Goal: Information Seeking & Learning: Learn about a topic

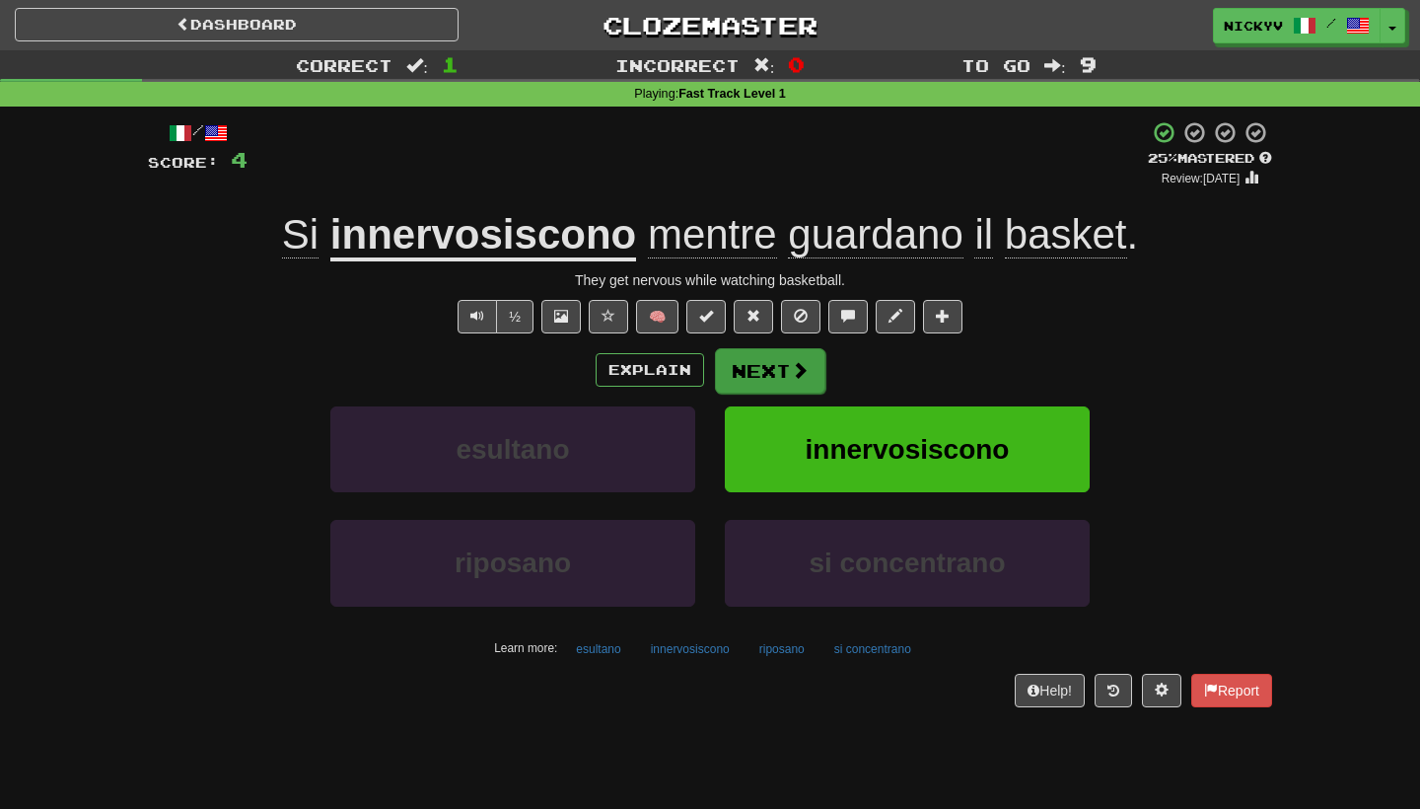
click at [780, 382] on button "Next" at bounding box center [770, 370] width 110 height 45
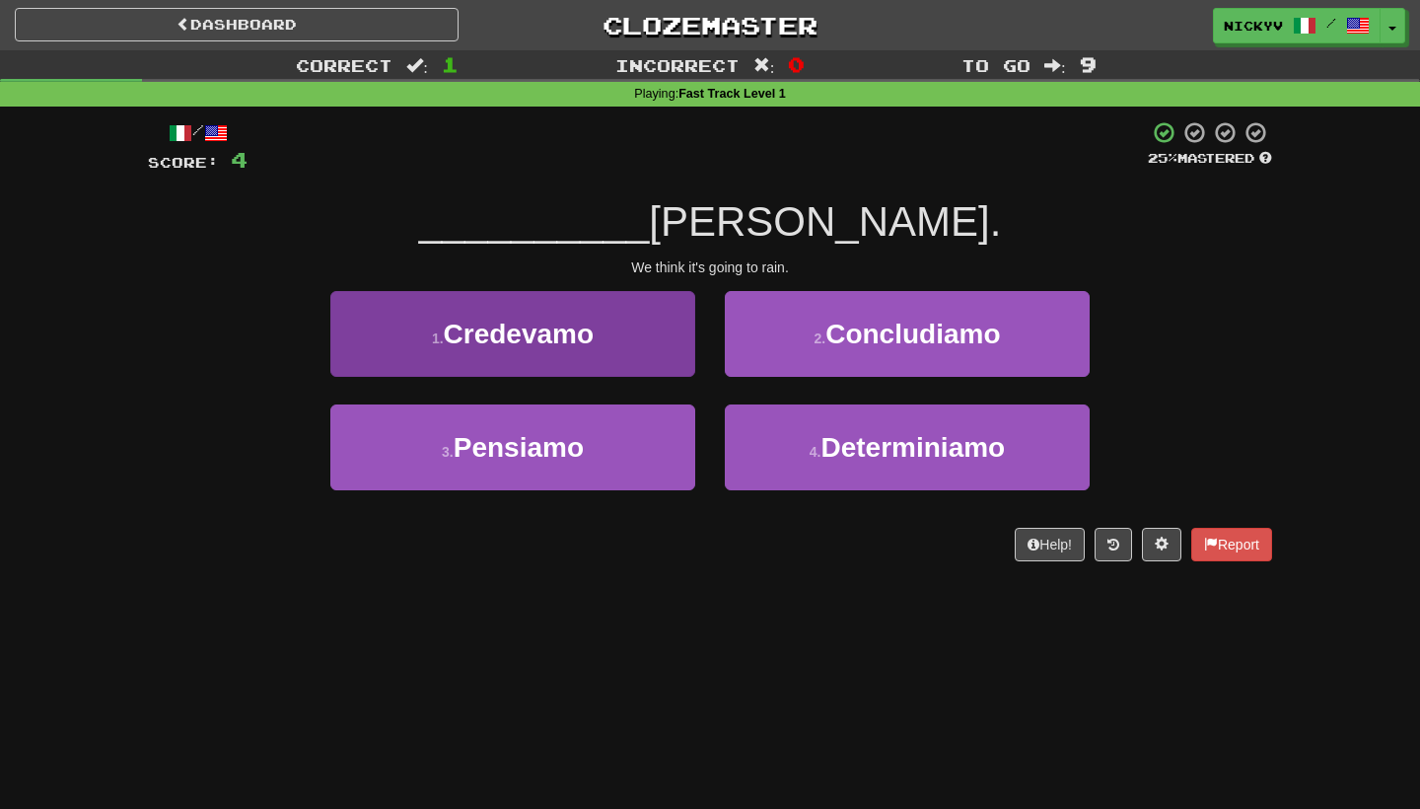
click at [597, 360] on button "1 . [GEOGRAPHIC_DATA]" at bounding box center [512, 334] width 365 height 86
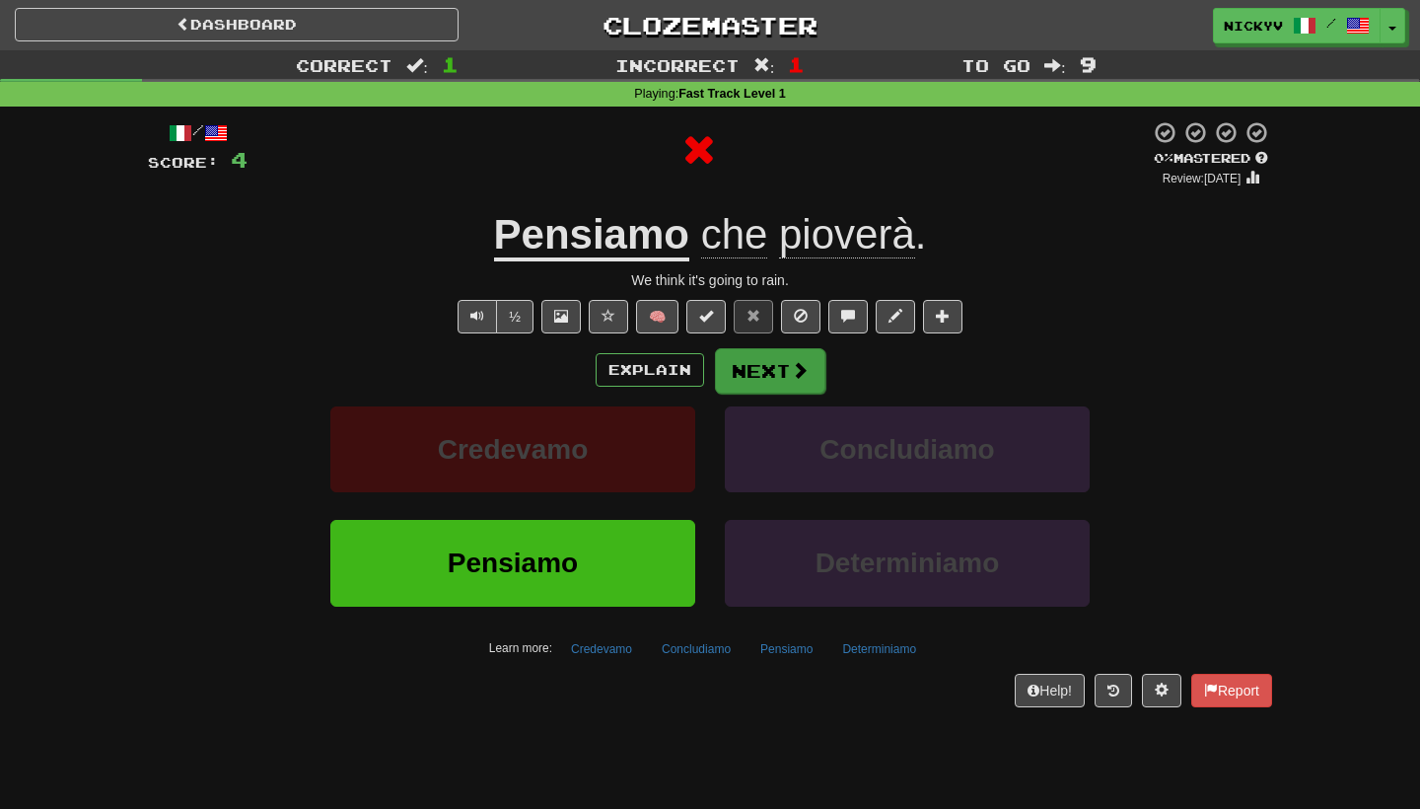
click at [773, 352] on button "Next" at bounding box center [770, 370] width 110 height 45
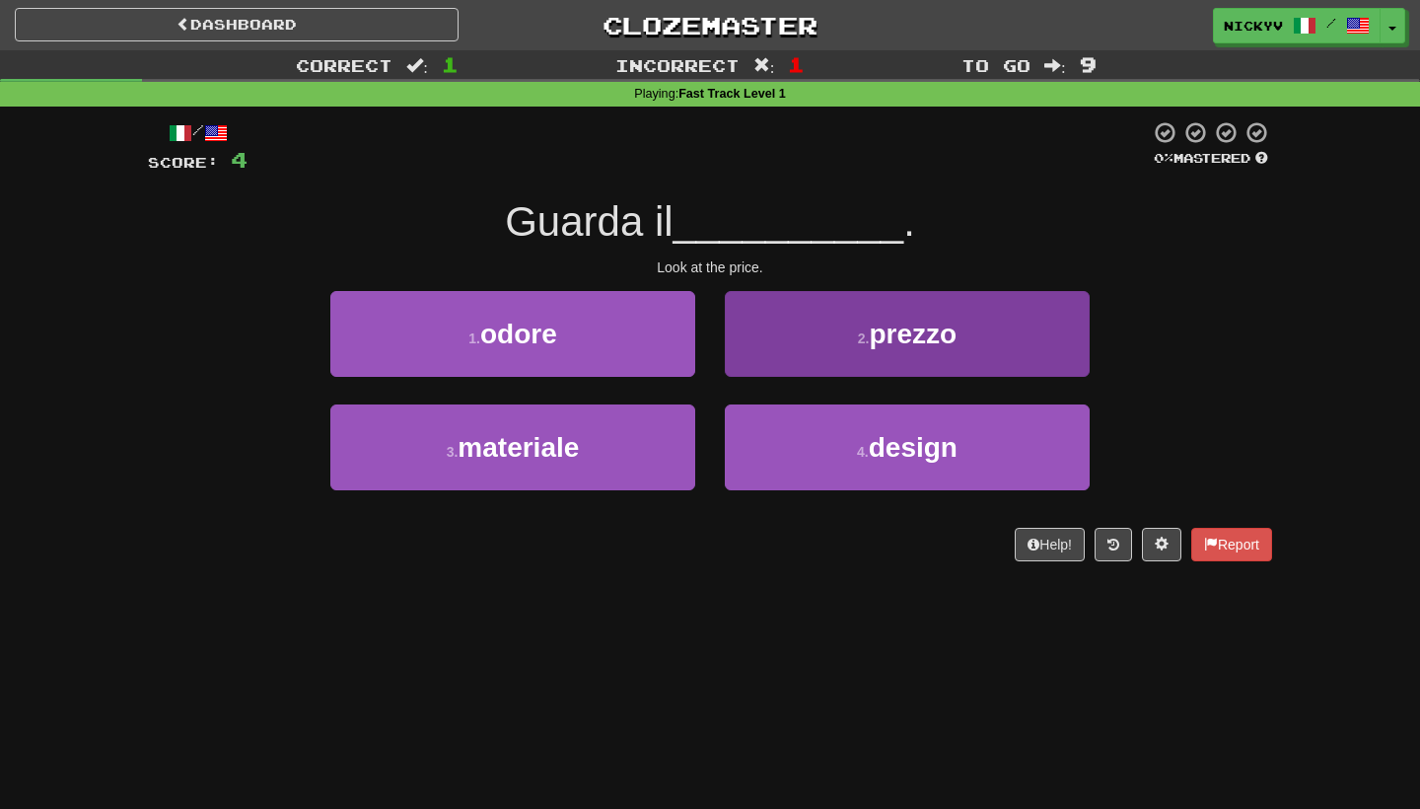
click at [770, 360] on button "2 . prezzo" at bounding box center [907, 334] width 365 height 86
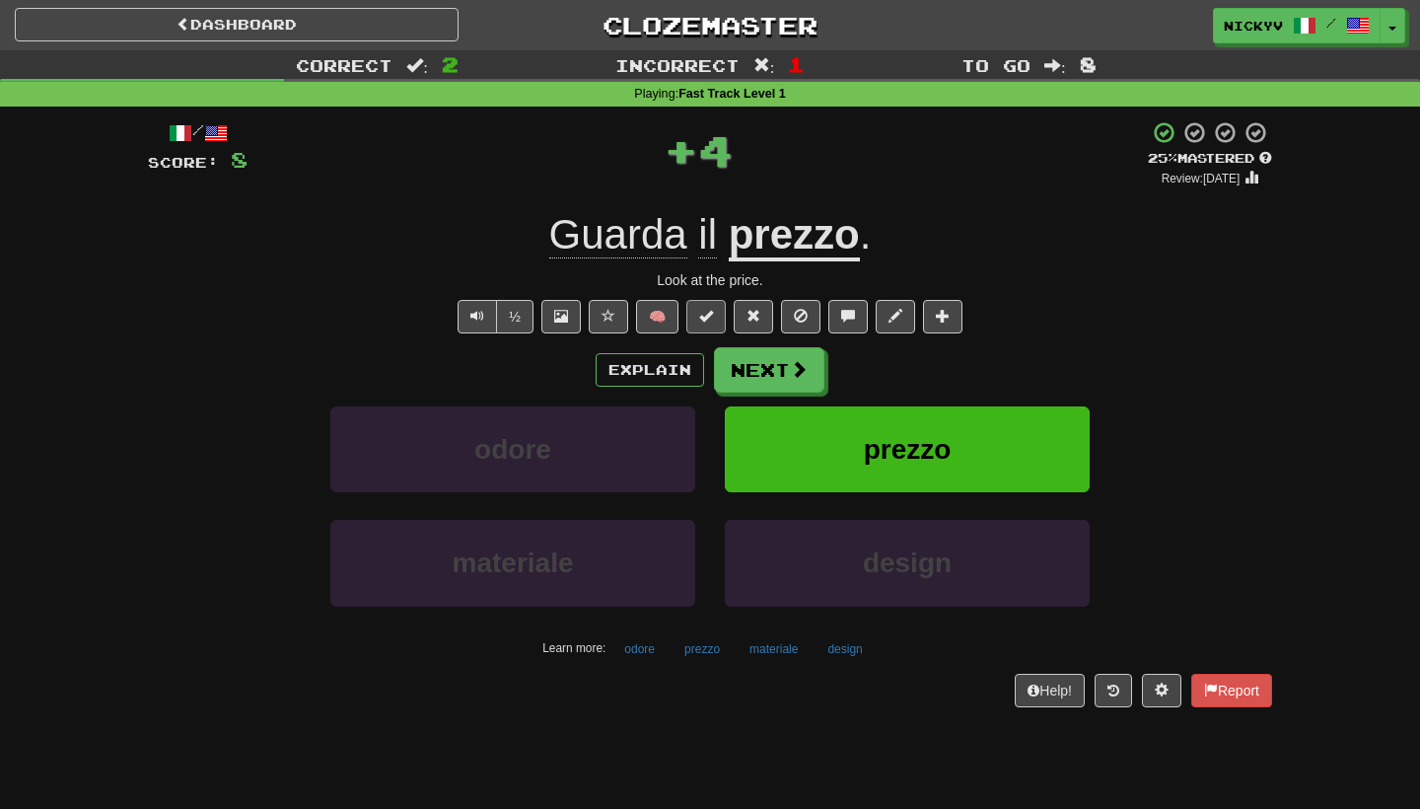
click at [701, 317] on span at bounding box center [706, 316] width 14 height 14
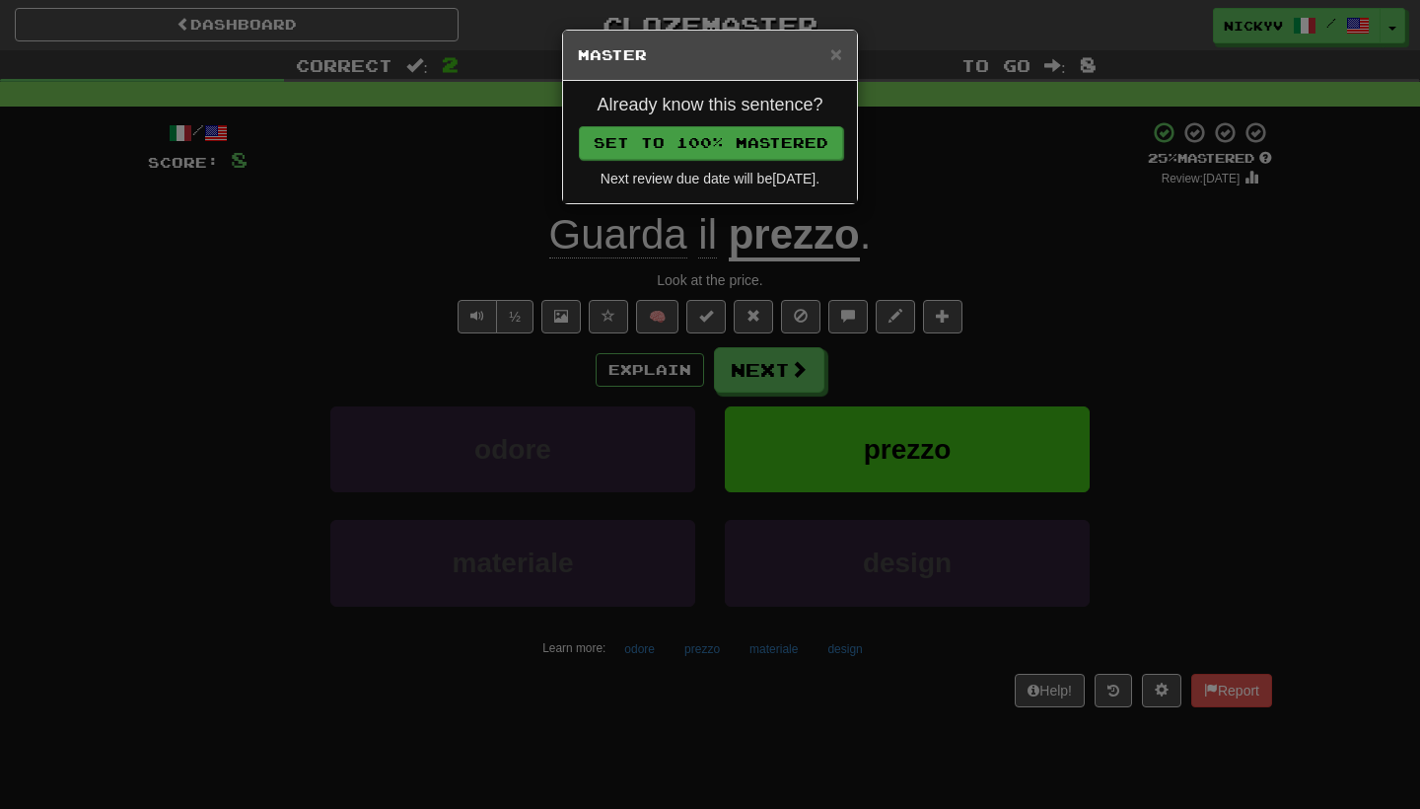
click at [739, 145] on button "Set to 100% Mastered" at bounding box center [711, 143] width 264 height 34
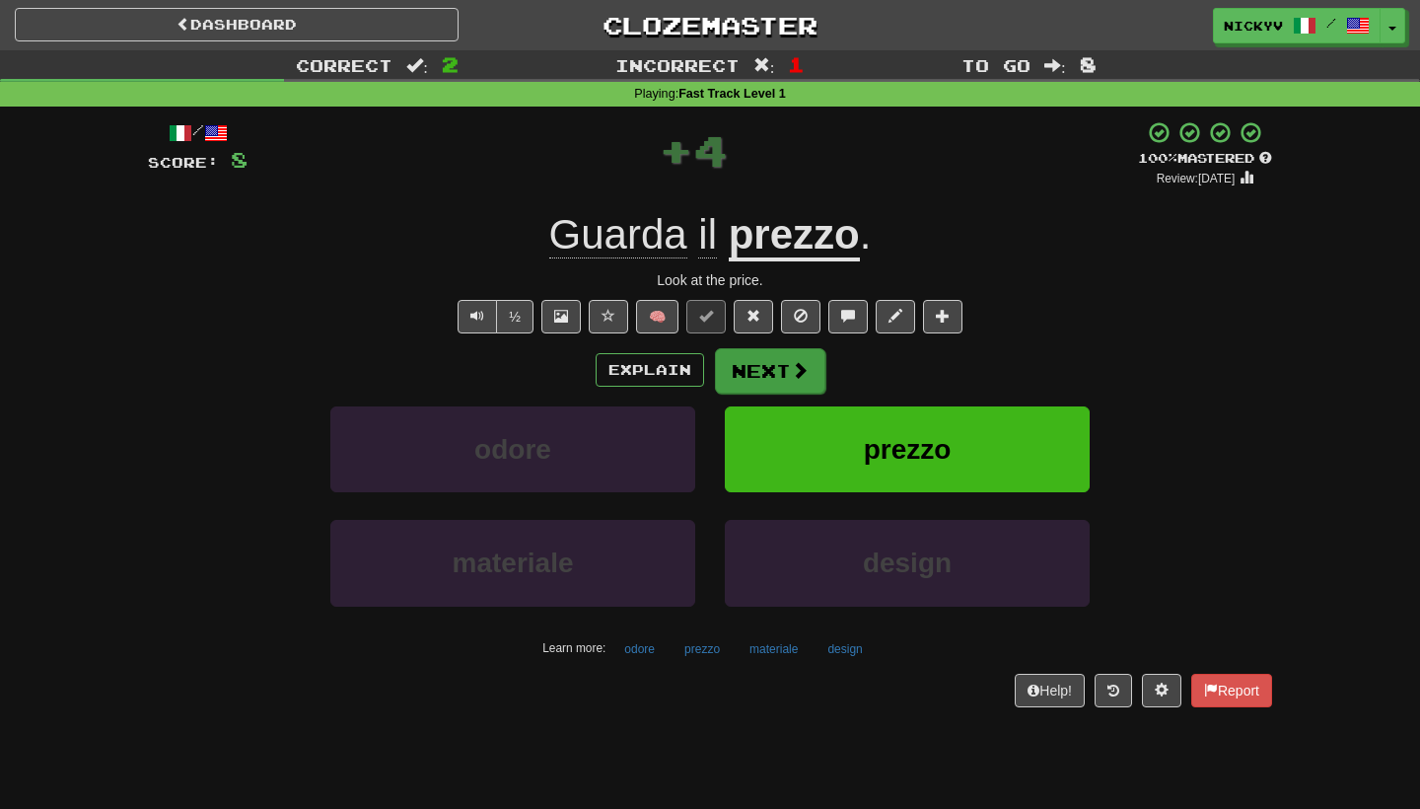
click at [745, 361] on button "Next" at bounding box center [770, 370] width 110 height 45
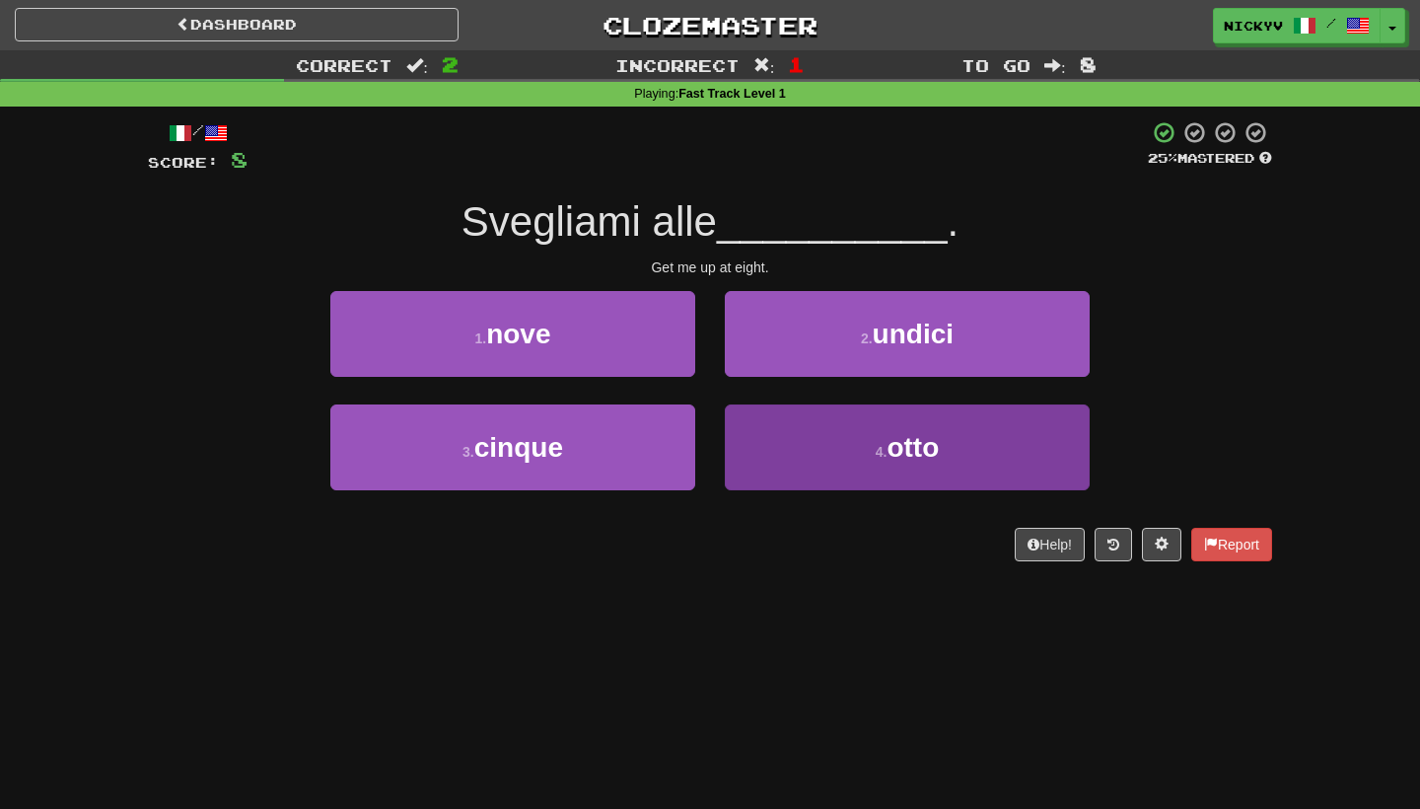
click at [867, 465] on button "4 . [PERSON_NAME]" at bounding box center [907, 447] width 365 height 86
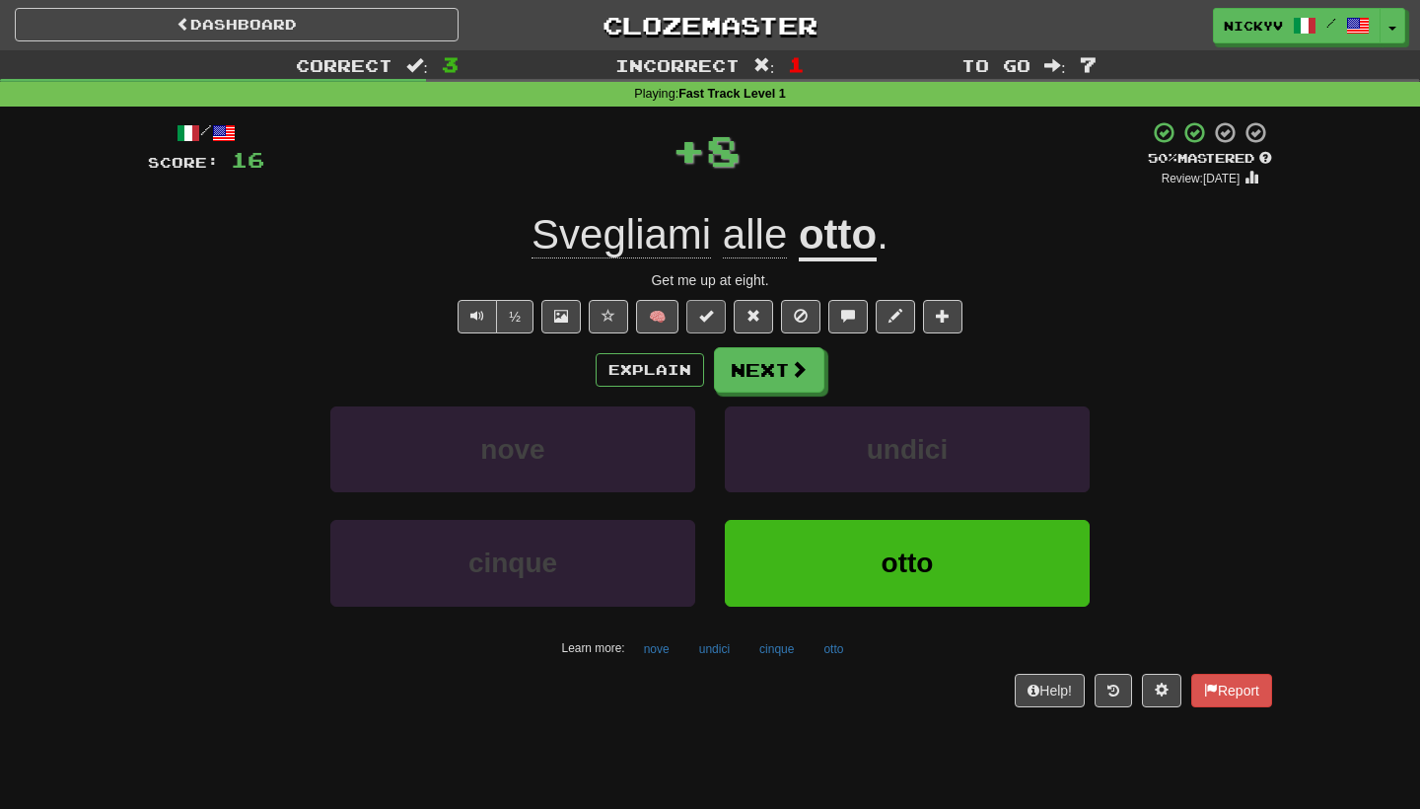
click at [719, 311] on button at bounding box center [706, 317] width 39 height 34
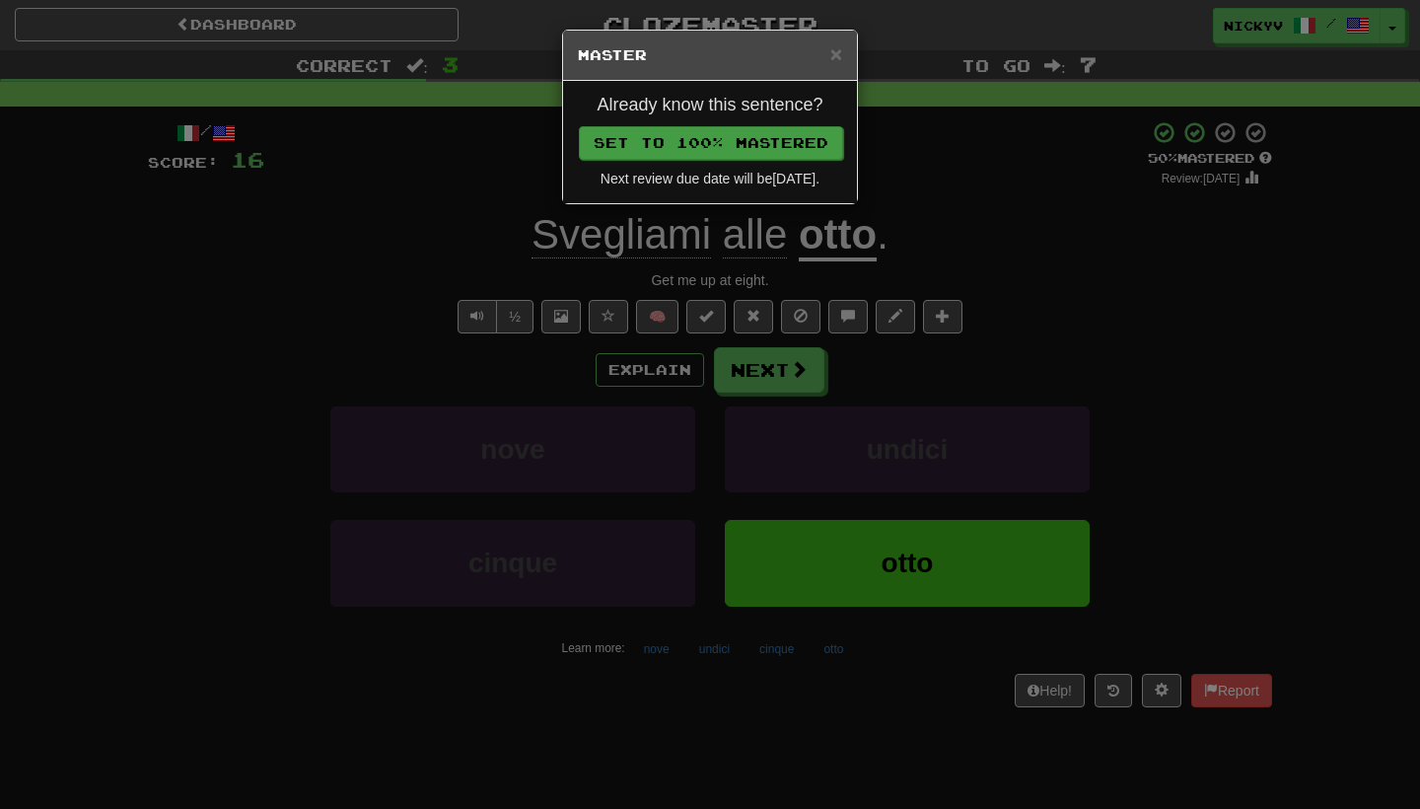
click at [759, 139] on button "Set to 100% Mastered" at bounding box center [711, 143] width 264 height 34
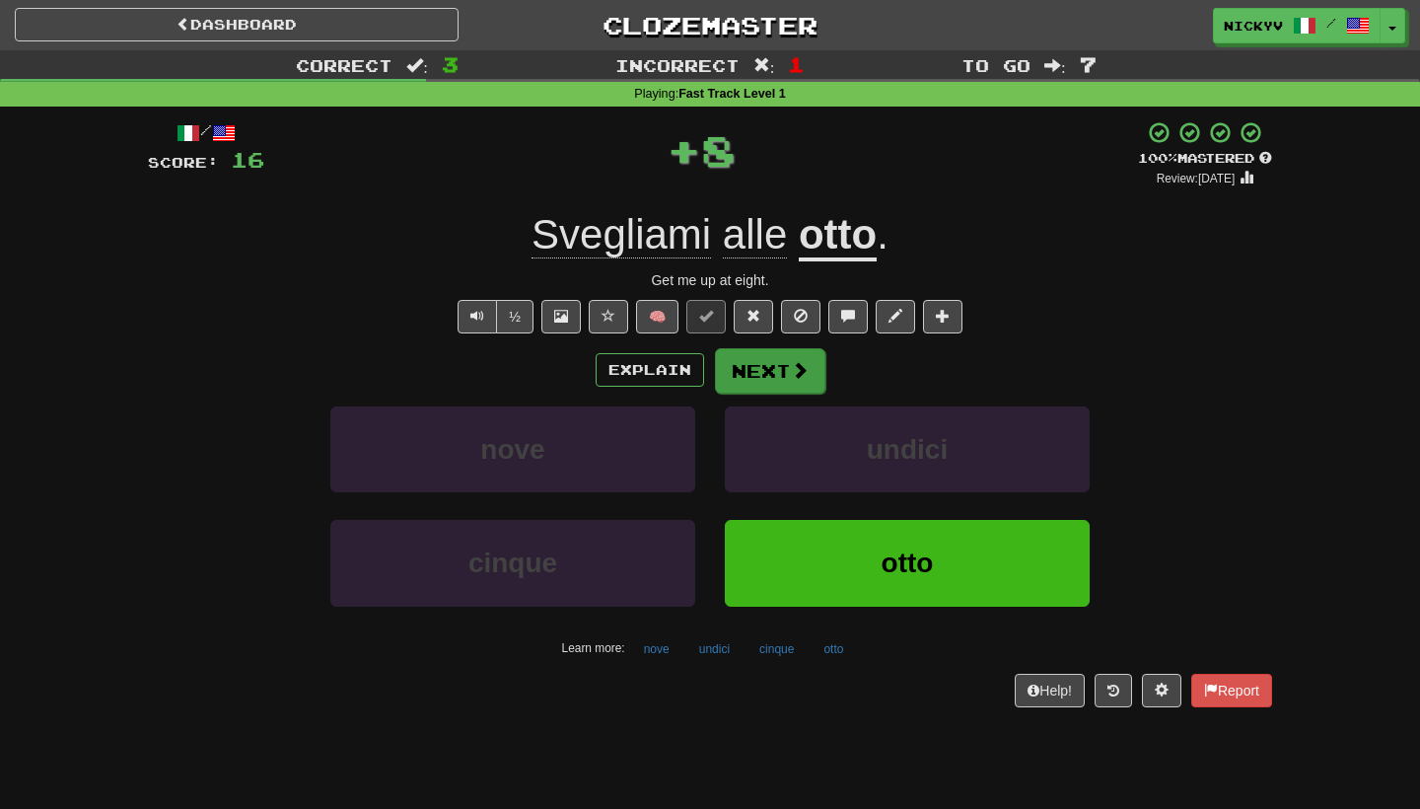
click at [732, 372] on button "Next" at bounding box center [770, 370] width 110 height 45
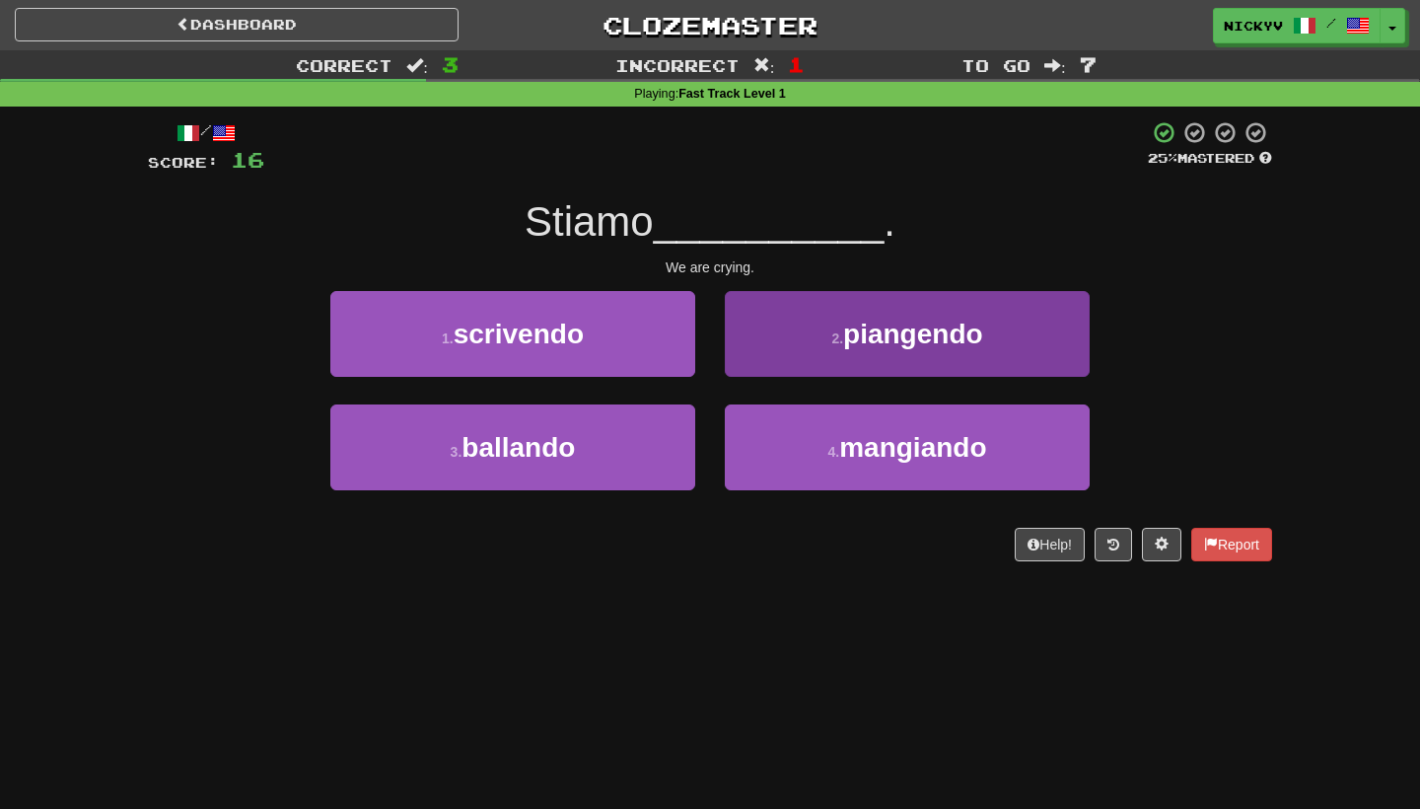
click at [835, 317] on button "2 . [GEOGRAPHIC_DATA]" at bounding box center [907, 334] width 365 height 86
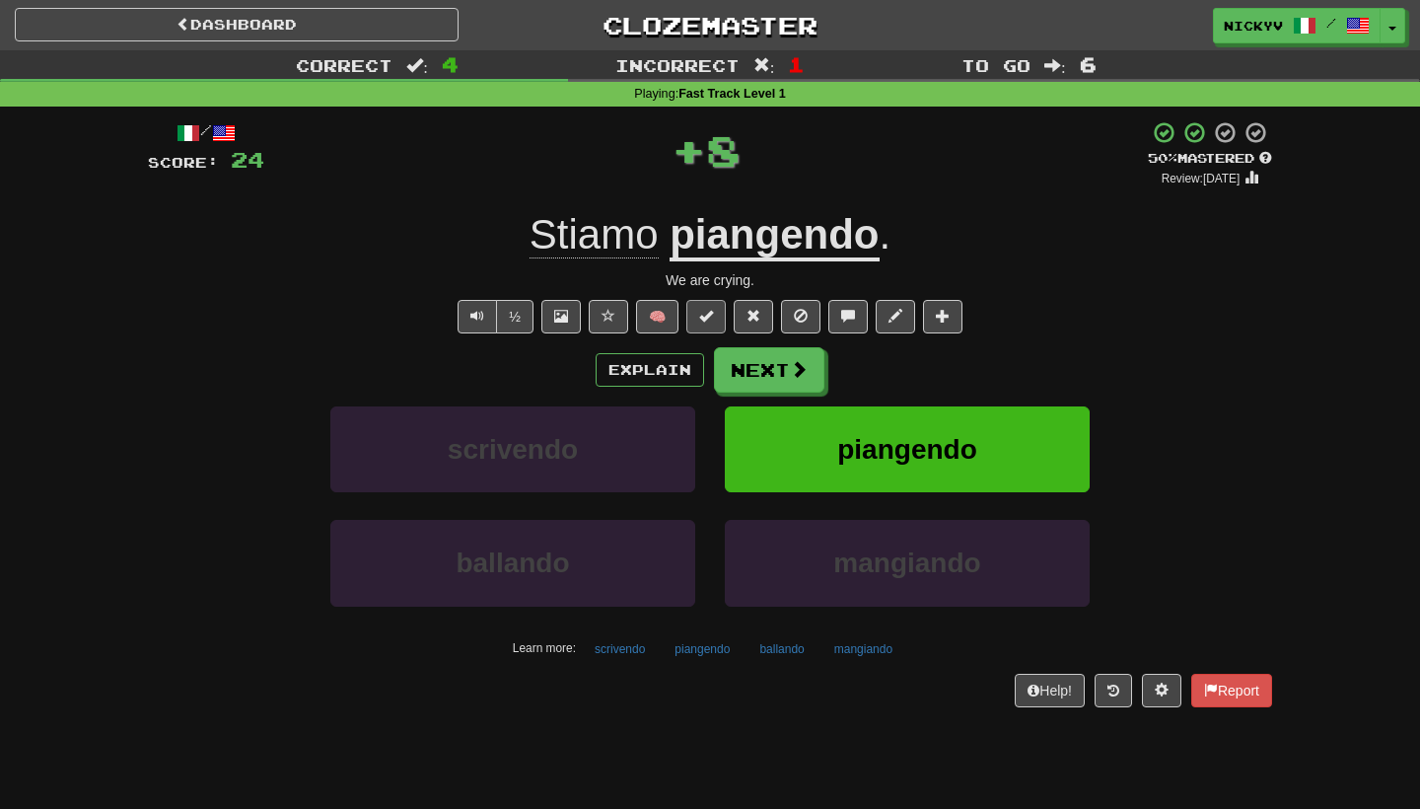
click at [695, 321] on button at bounding box center [706, 317] width 39 height 34
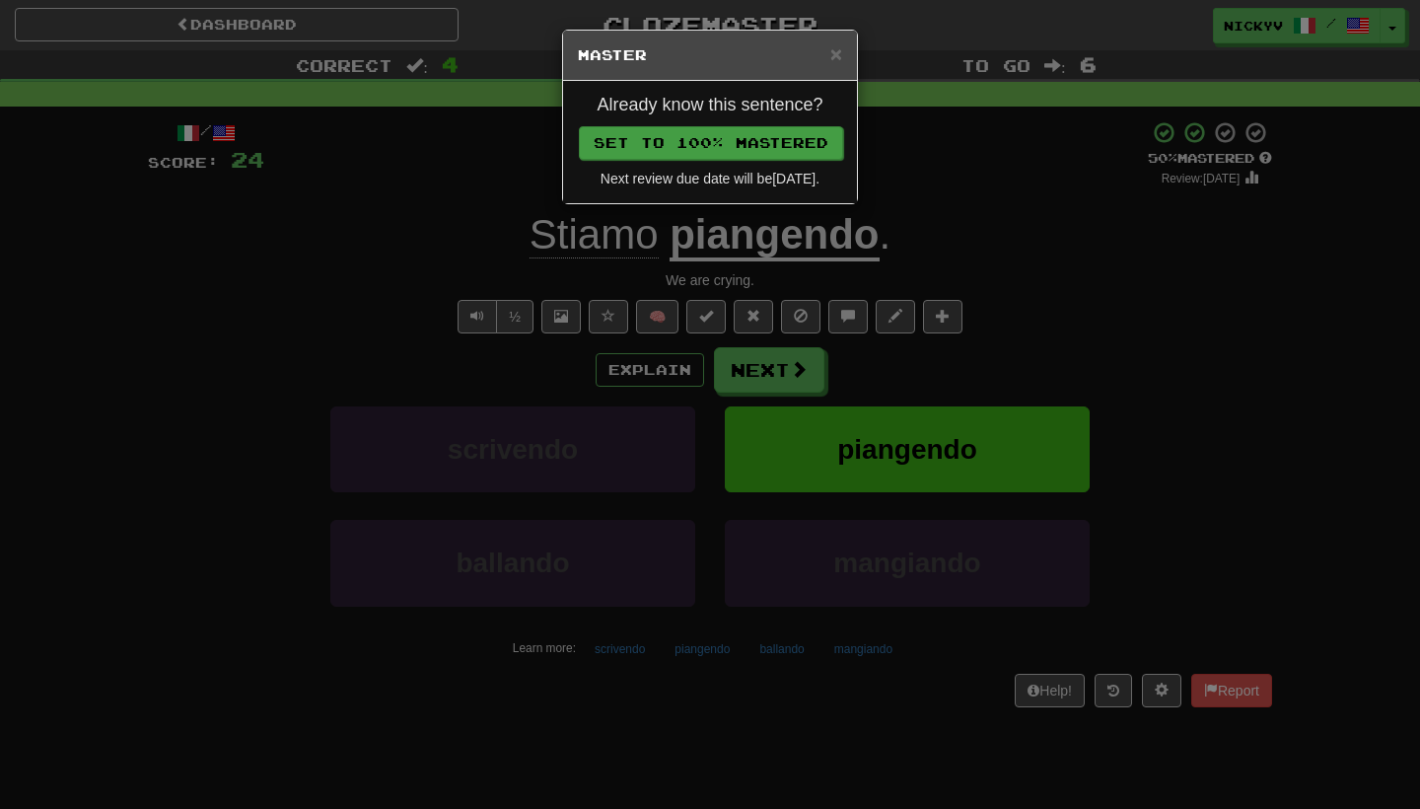
click at [755, 154] on button "Set to 100% Mastered" at bounding box center [711, 143] width 264 height 34
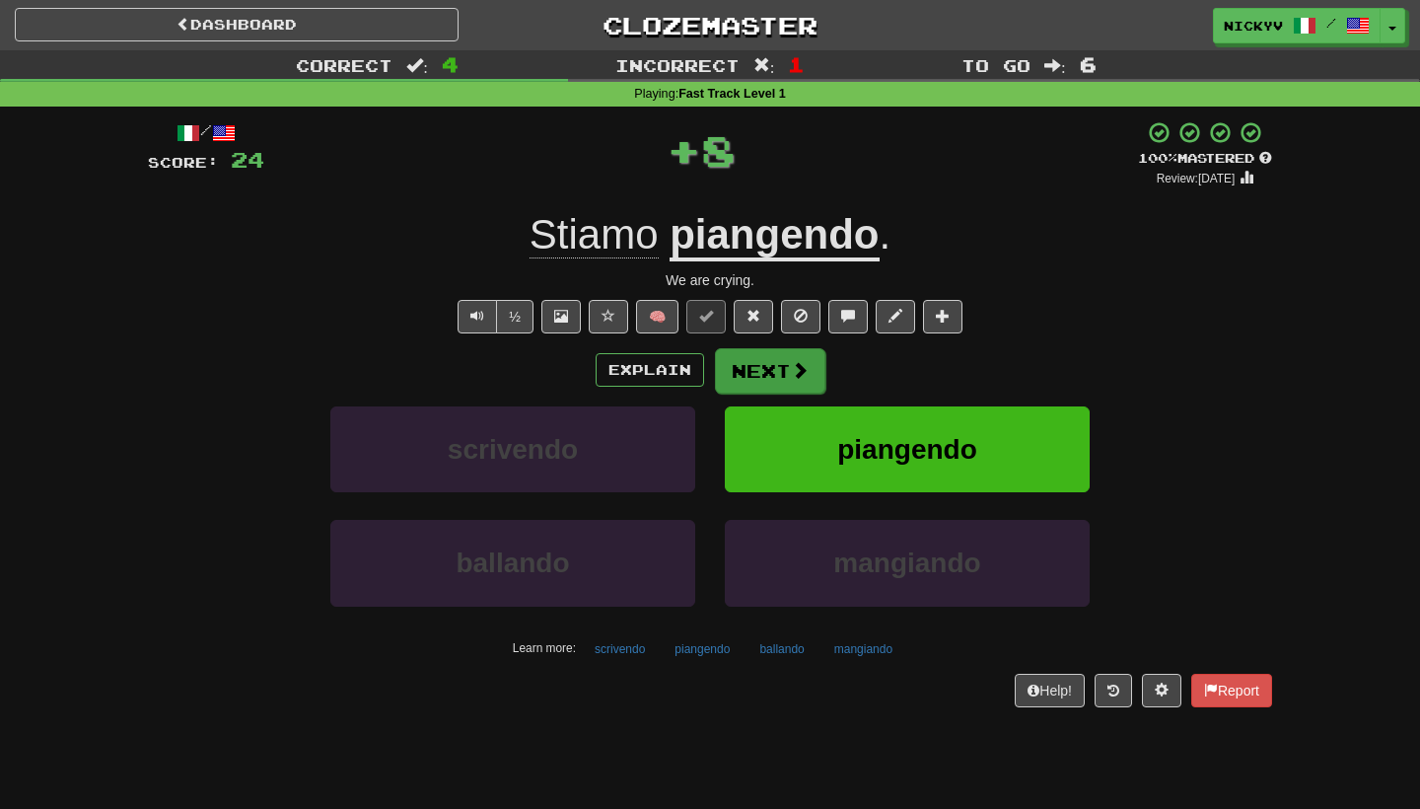
click at [776, 377] on button "Next" at bounding box center [770, 370] width 110 height 45
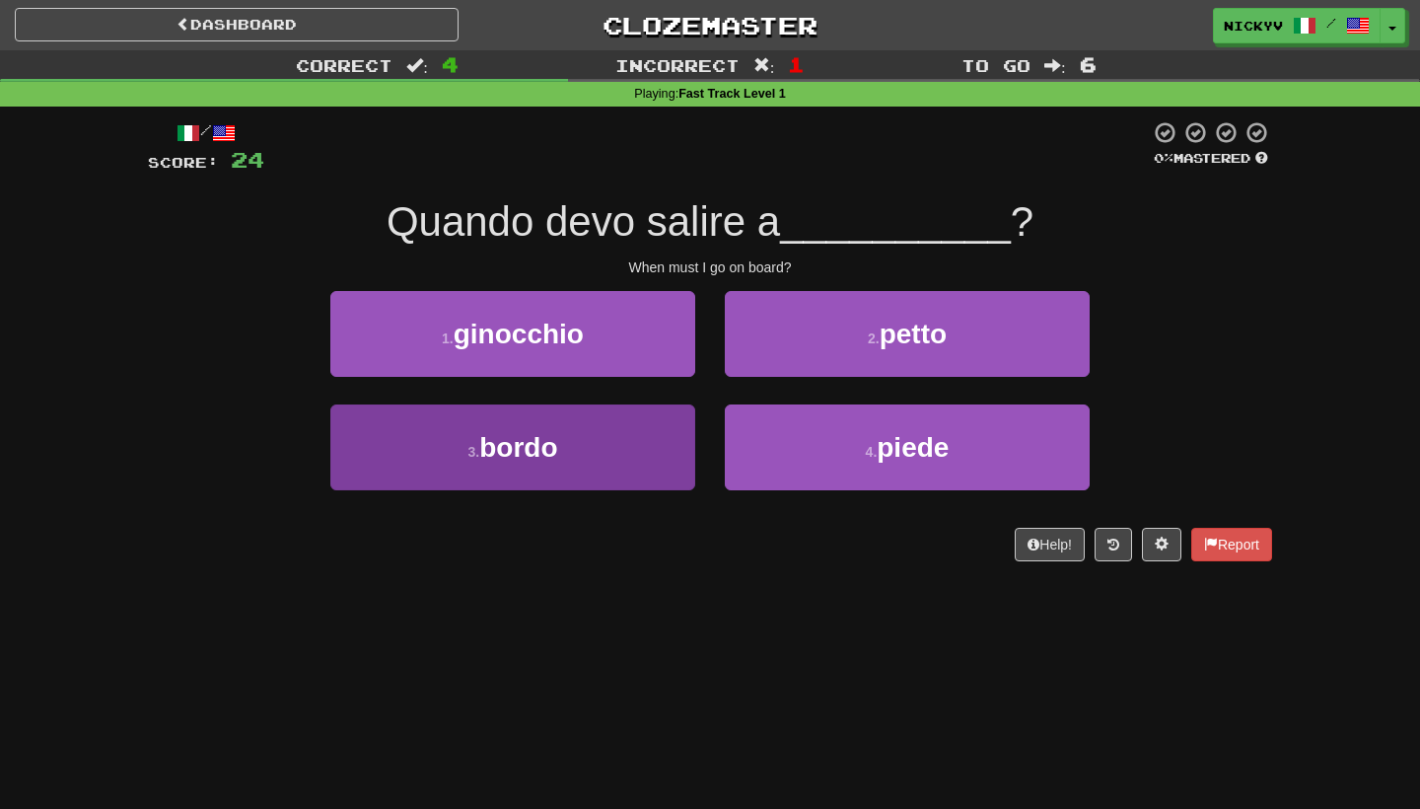
click at [614, 453] on button "3 . bordo" at bounding box center [512, 447] width 365 height 86
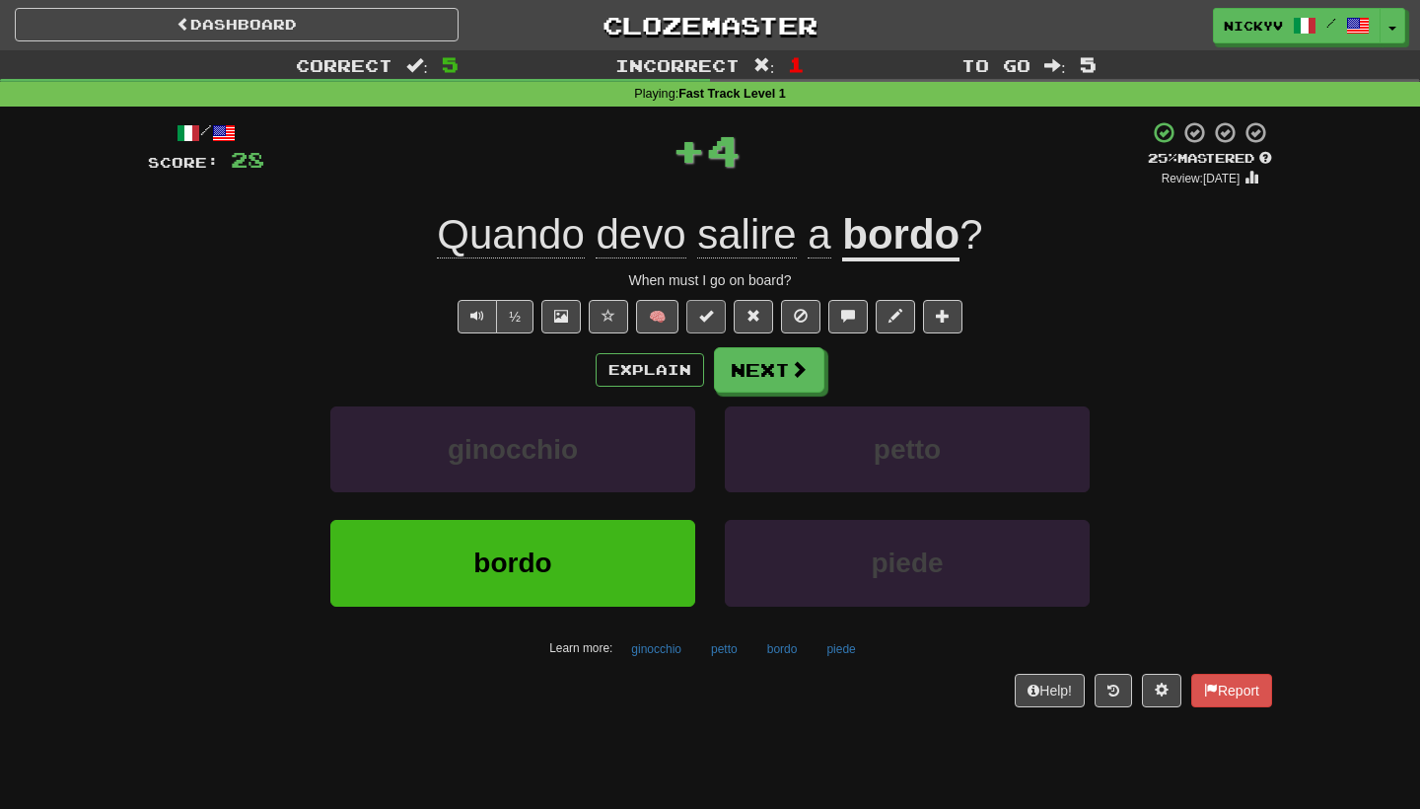
click at [716, 313] on button at bounding box center [706, 317] width 39 height 34
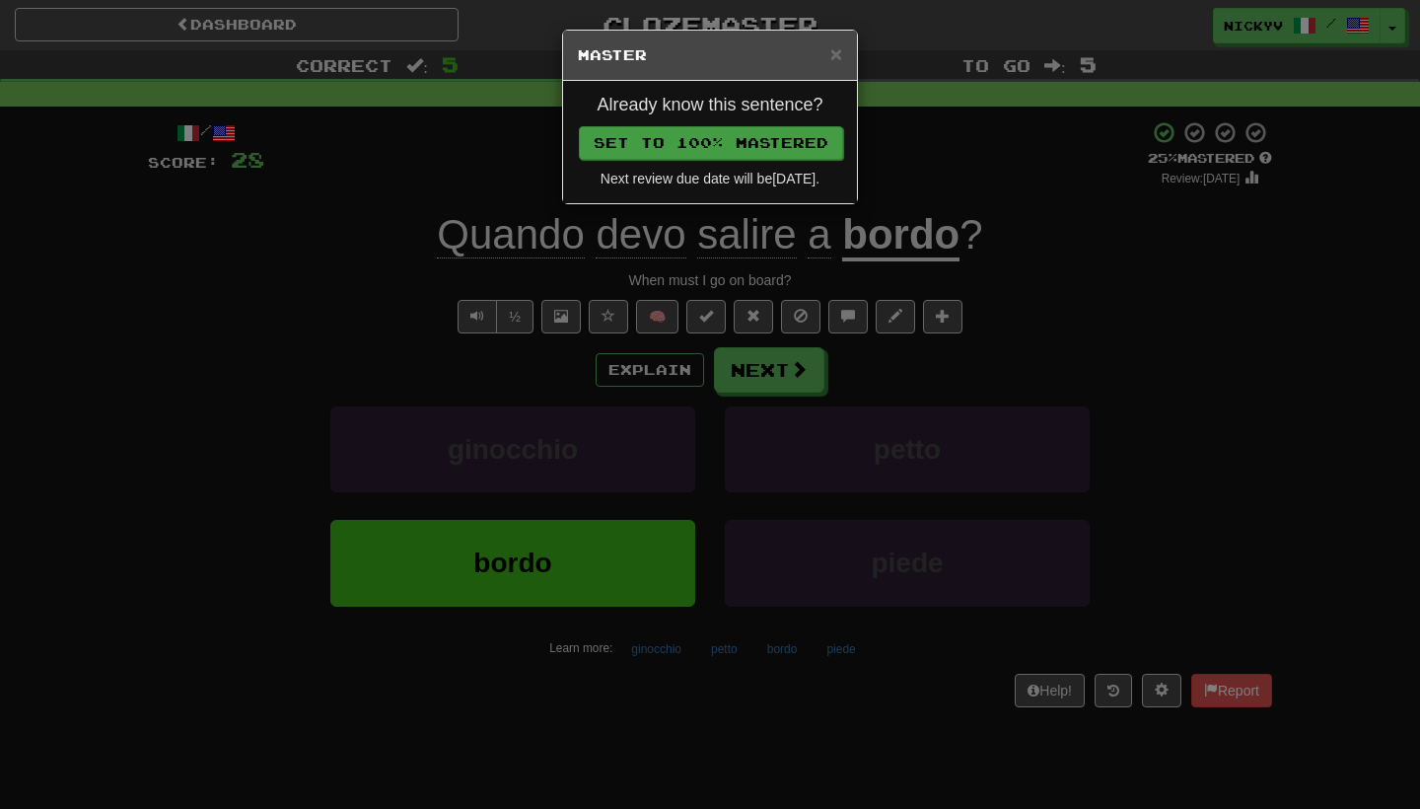
click at [772, 140] on button "Set to 100% Mastered" at bounding box center [711, 143] width 264 height 34
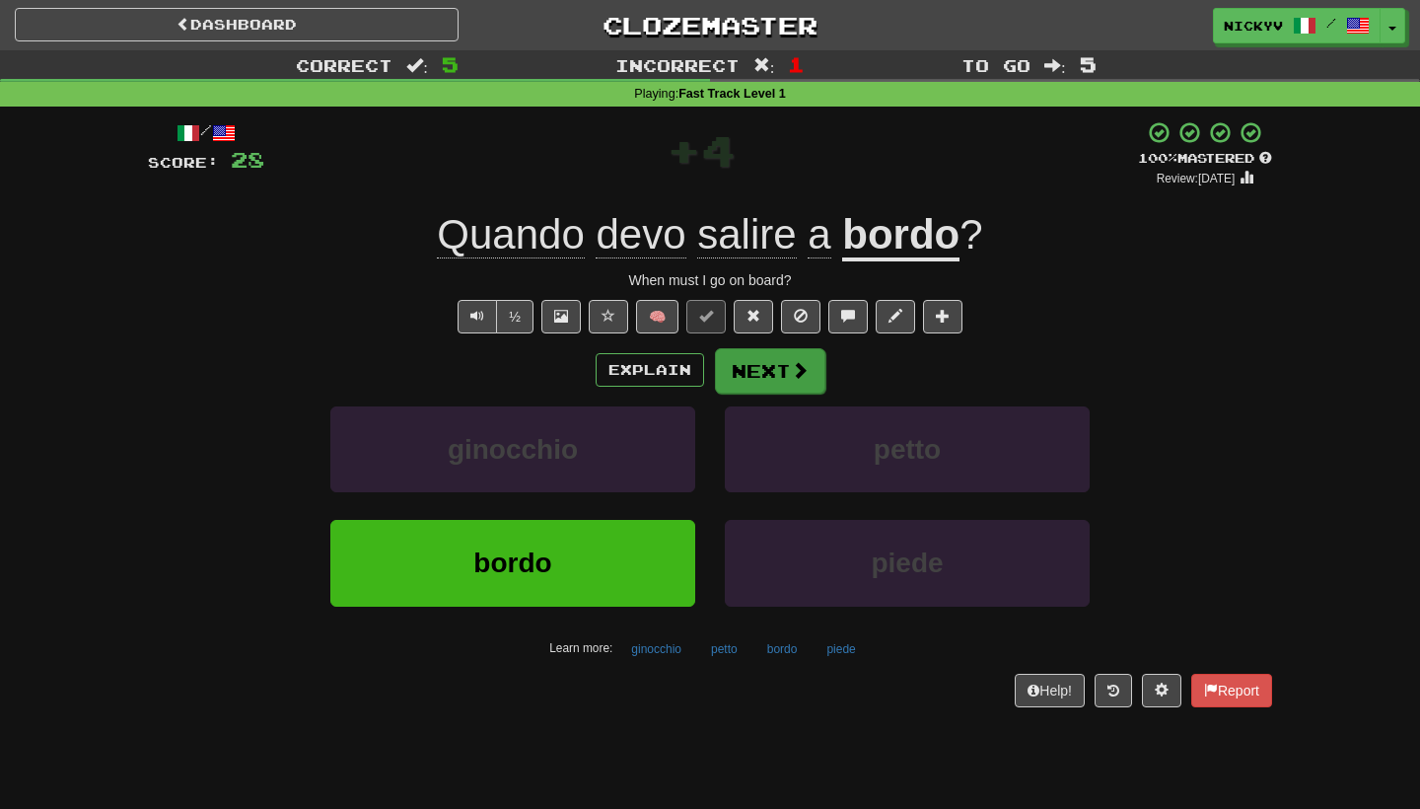
click at [784, 372] on button "Next" at bounding box center [770, 370] width 110 height 45
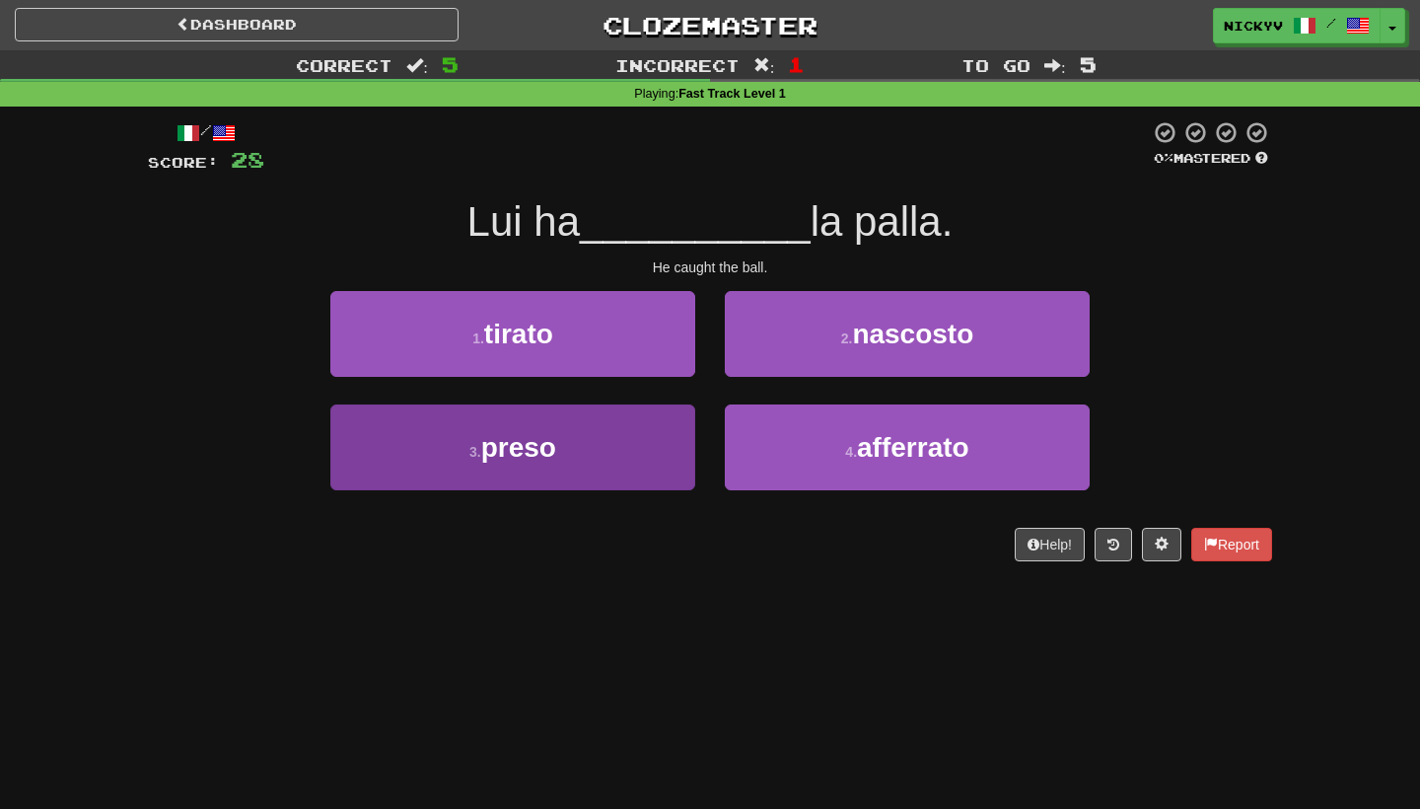
click at [594, 410] on button "3 . preso" at bounding box center [512, 447] width 365 height 86
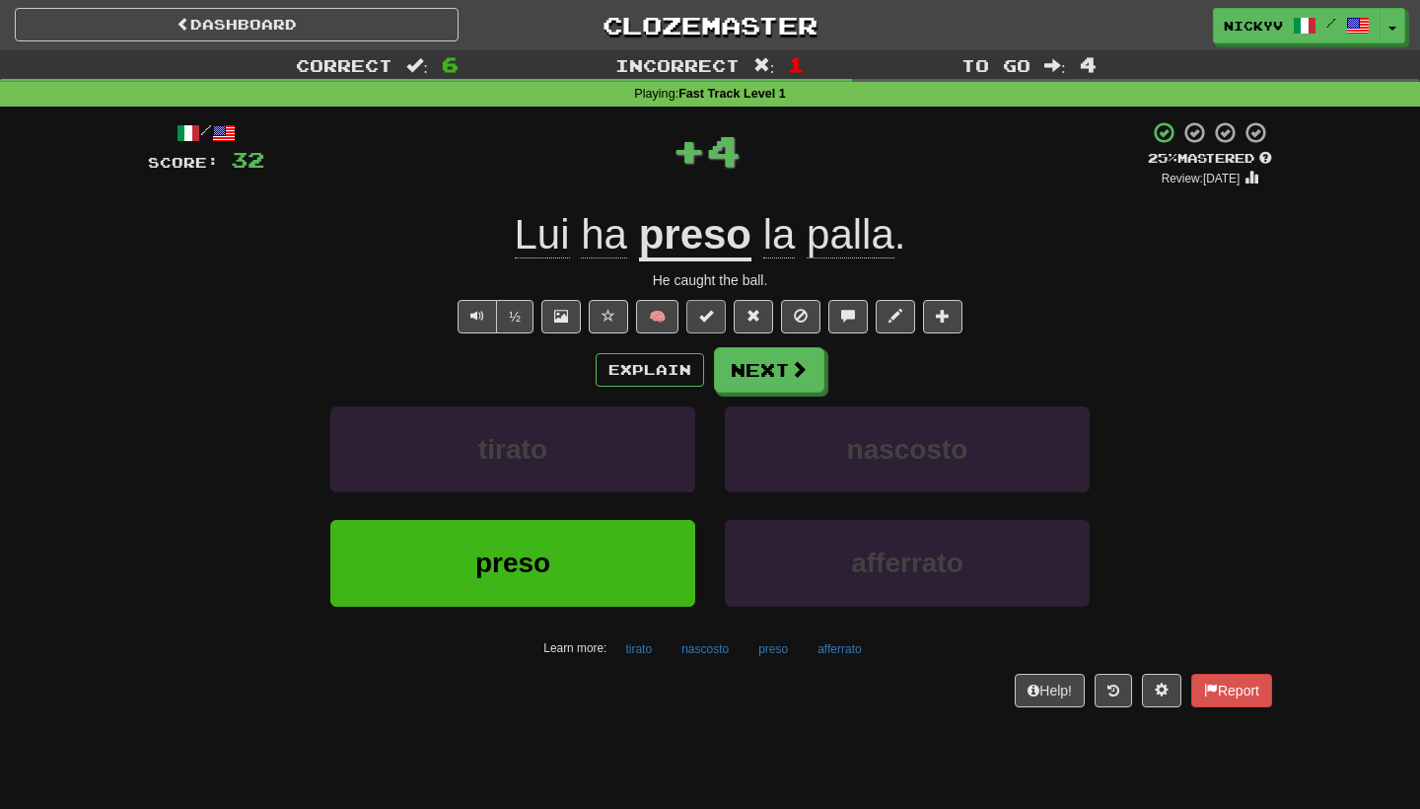
click at [719, 327] on button at bounding box center [706, 317] width 39 height 34
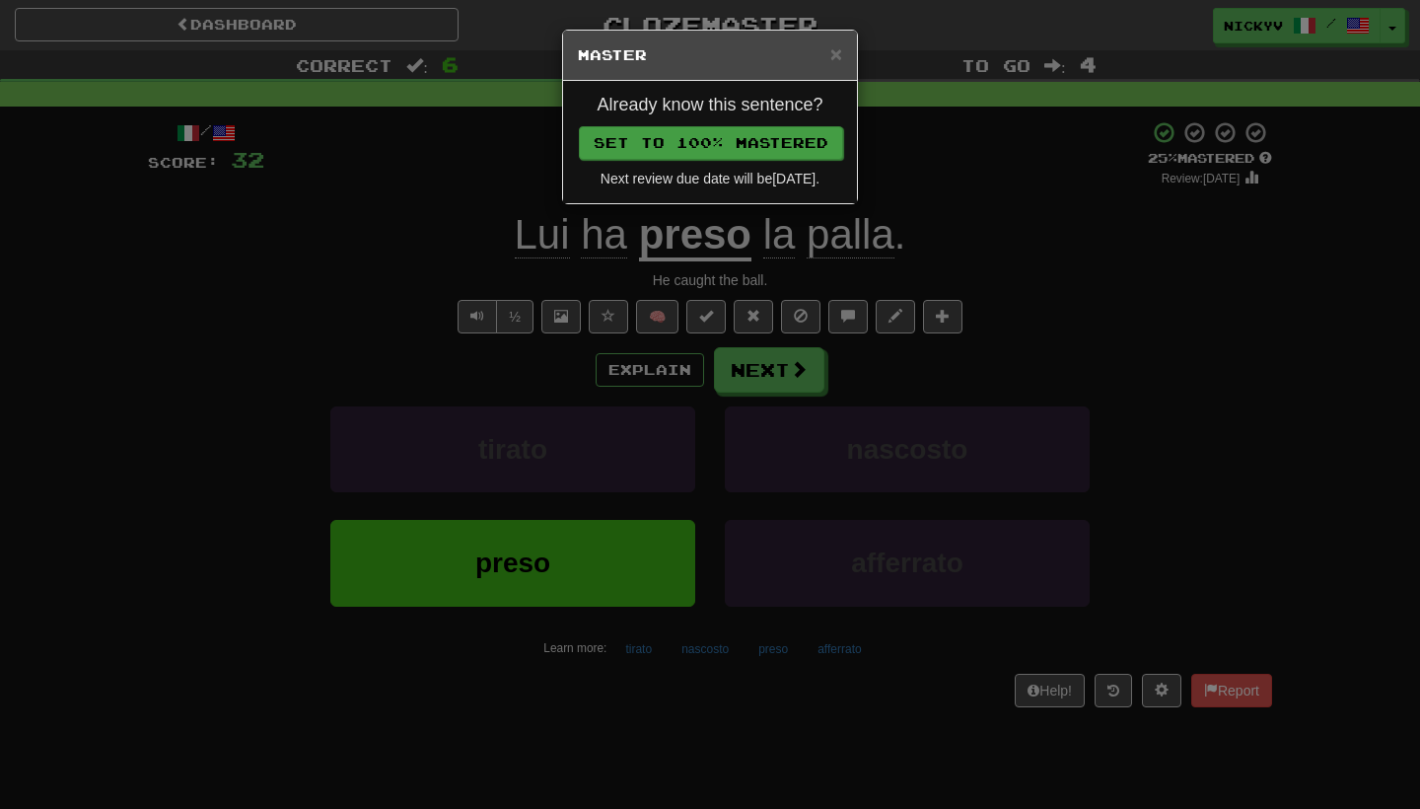
click at [772, 153] on button "Set to 100% Mastered" at bounding box center [711, 143] width 264 height 34
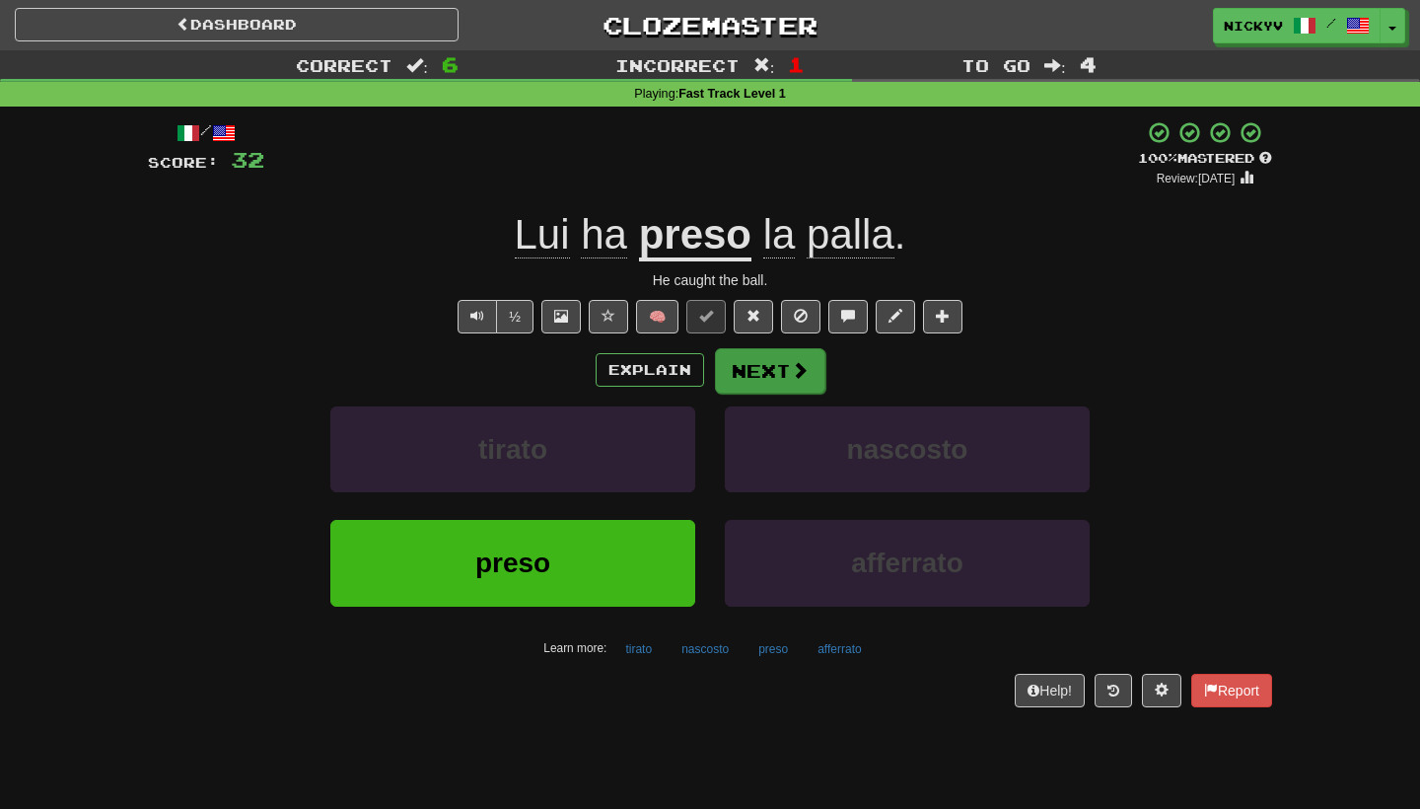
click at [793, 377] on span at bounding box center [800, 370] width 18 height 18
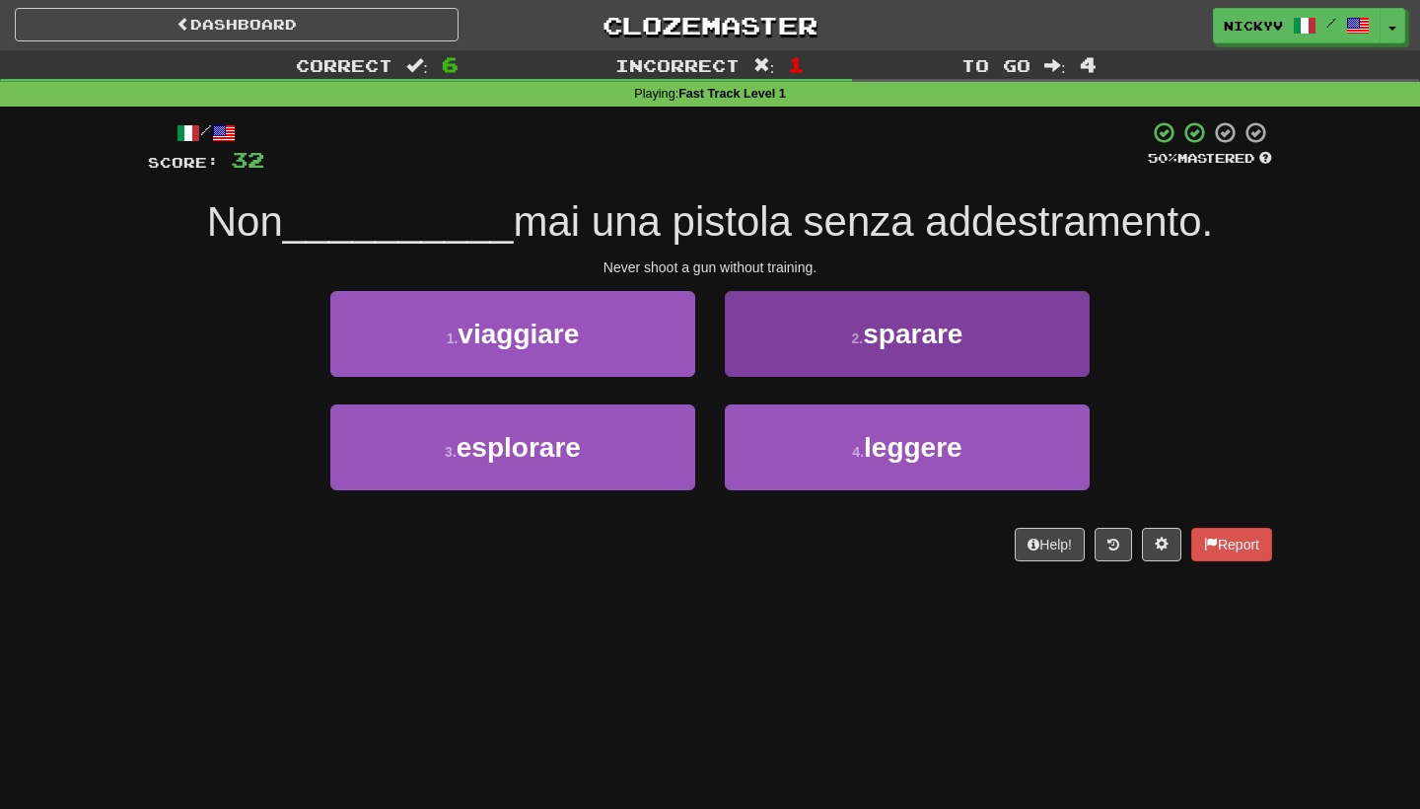
click at [872, 362] on button "2 . sparare" at bounding box center [907, 334] width 365 height 86
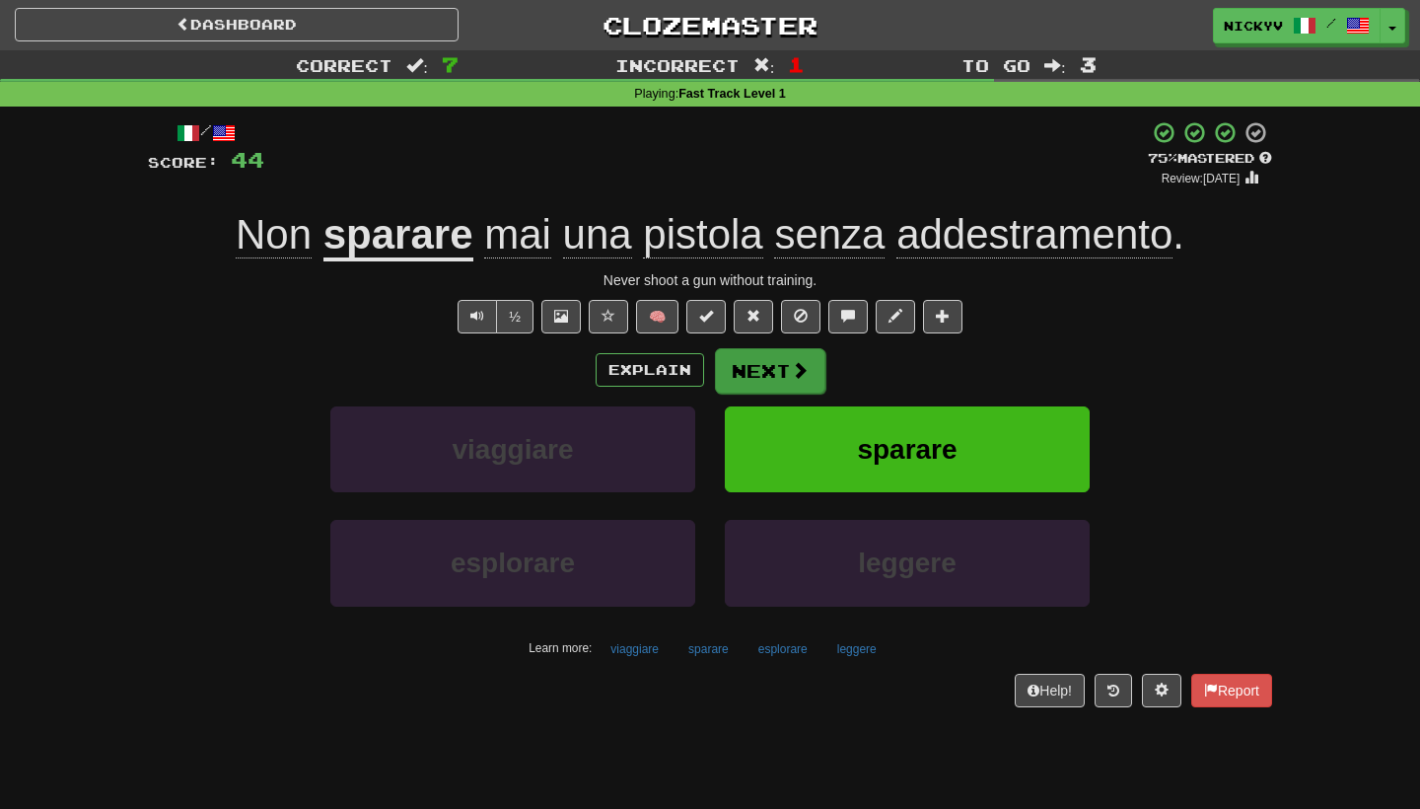
click at [766, 364] on button "Next" at bounding box center [770, 370] width 110 height 45
